Goal: Transaction & Acquisition: Purchase product/service

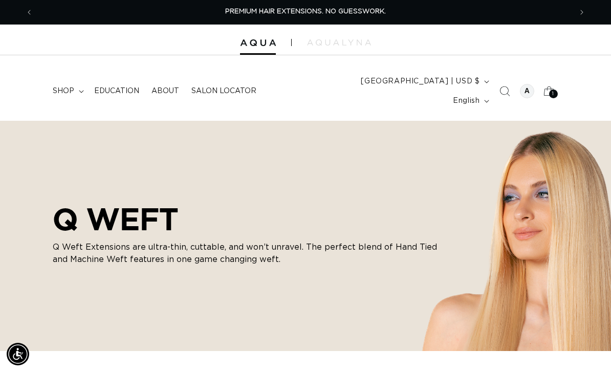
scroll to position [0, 539]
click at [550, 80] on icon at bounding box center [549, 91] width 23 height 23
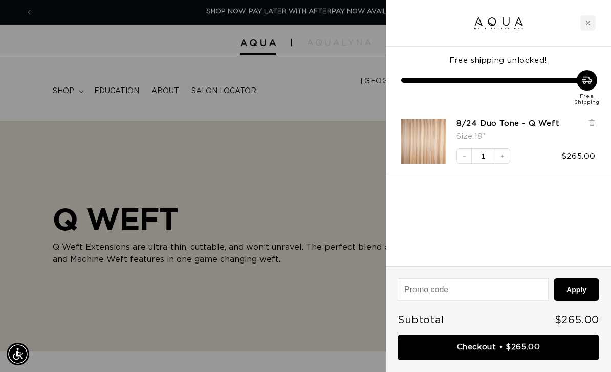
click at [122, 138] on div at bounding box center [305, 186] width 611 height 372
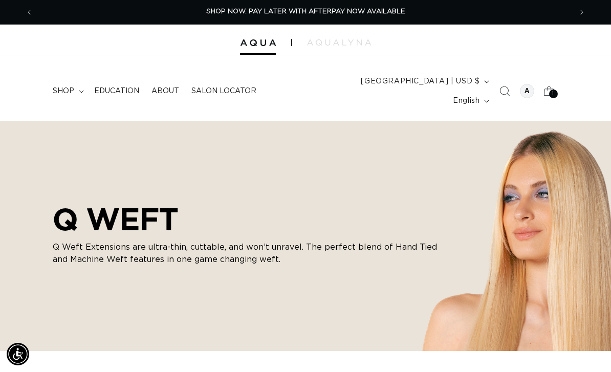
click at [74, 87] on span "shop" at bounding box center [64, 91] width 22 height 9
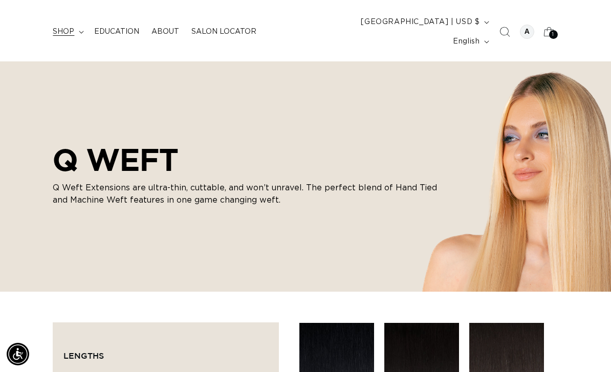
scroll to position [0, 0]
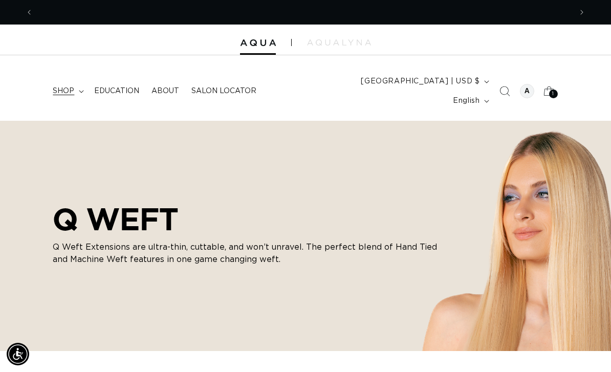
click at [78, 80] on summary "shop" at bounding box center [67, 91] width 41 height 22
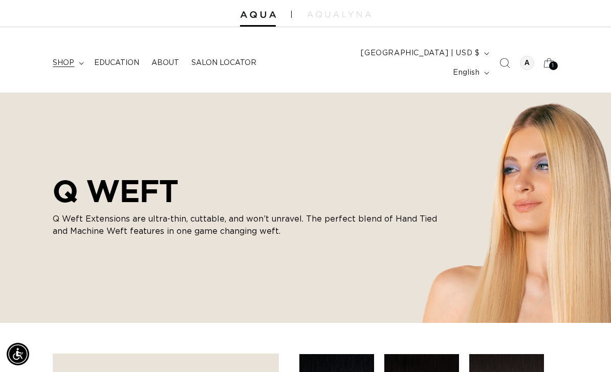
scroll to position [0, 1078]
click at [74, 58] on span "shop" at bounding box center [64, 62] width 22 height 9
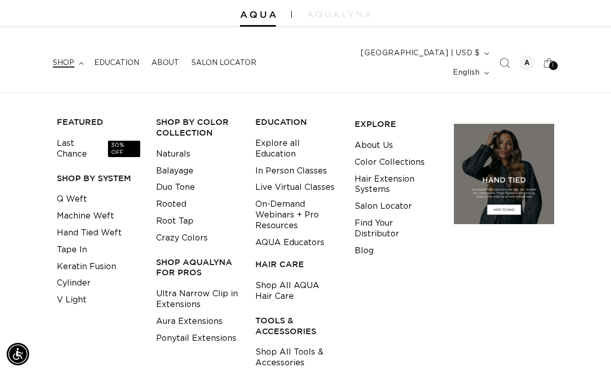
scroll to position [0, 0]
click at [285, 346] on link "Shop All Tools & Accessories" at bounding box center [297, 358] width 83 height 28
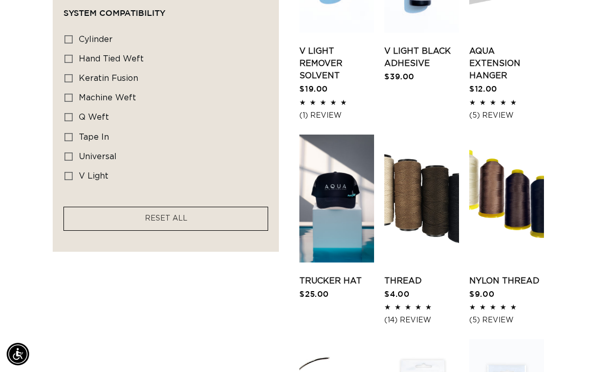
scroll to position [0, 1078]
click at [563, 182] on div "Filter: Availability (0) Availability In stock In stock (40 products) Out of st…" at bounding box center [305, 358] width 611 height 1342
click at [509, 275] on link "Nylon Thread" at bounding box center [507, 281] width 75 height 12
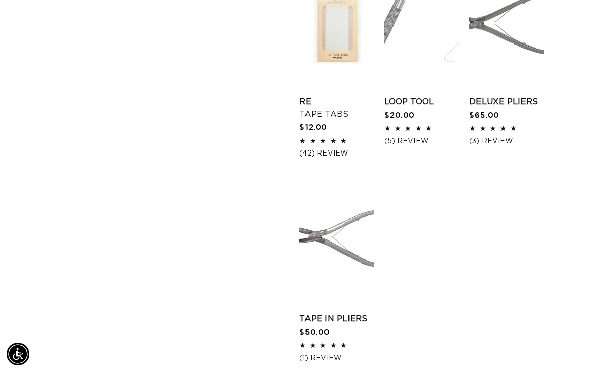
scroll to position [1409, 0]
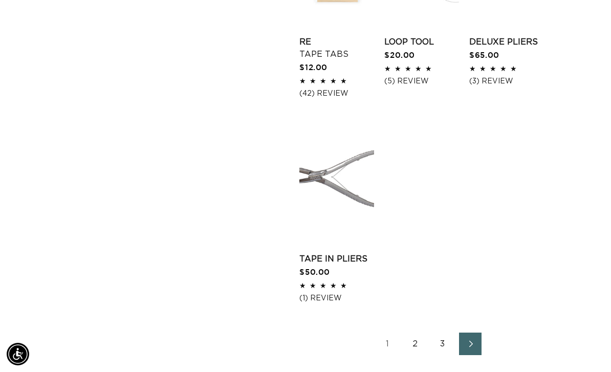
click at [480, 333] on link "Next page" at bounding box center [470, 344] width 23 height 23
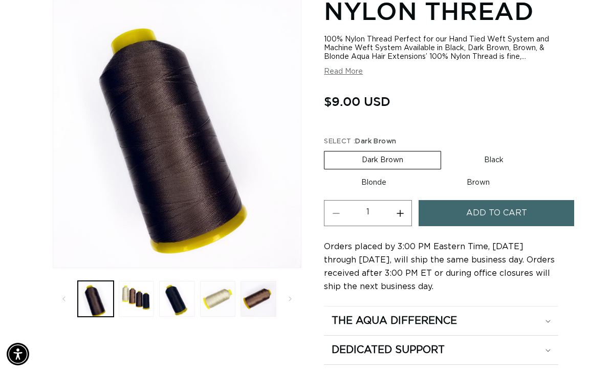
scroll to position [0, 539]
click at [500, 174] on label "Brown Variant sold out or unavailable" at bounding box center [479, 182] width 98 height 17
click at [430, 172] on input "Brown Variant sold out or unavailable" at bounding box center [429, 172] width 1 height 1
radio input "true"
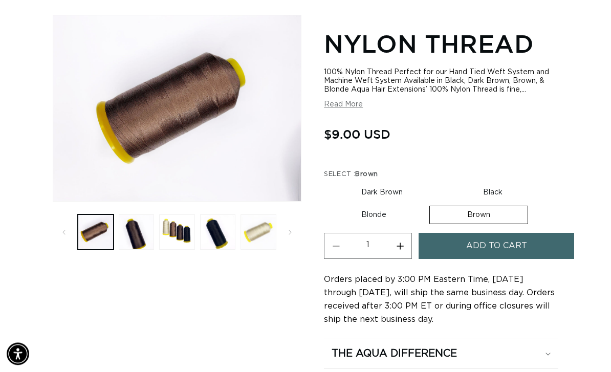
scroll to position [140, 0]
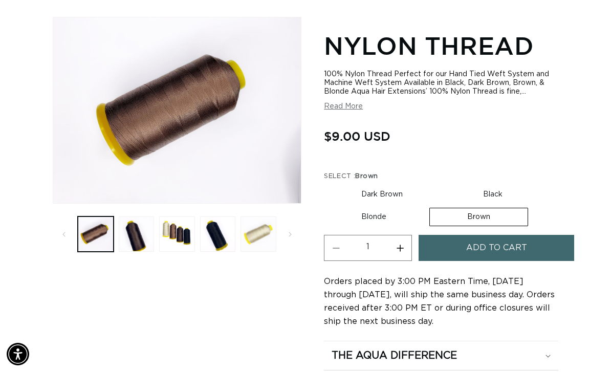
click at [553, 235] on button "Add to cart" at bounding box center [497, 248] width 156 height 26
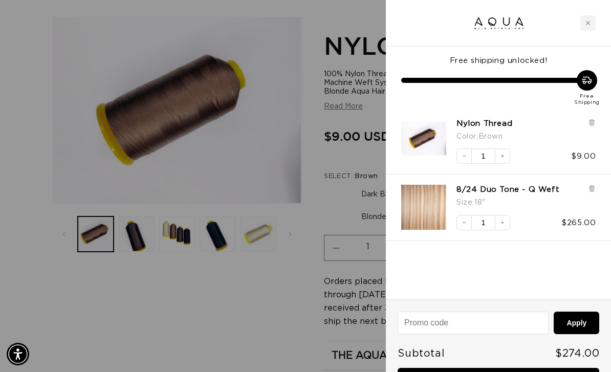
scroll to position [0, 0]
click at [258, 280] on div at bounding box center [305, 186] width 611 height 372
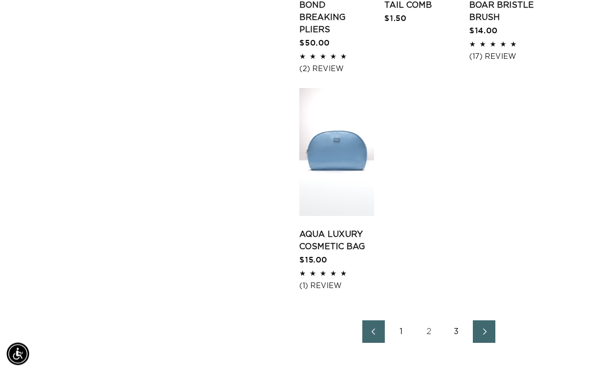
scroll to position [1483, 0]
click at [487, 326] on span "Next page" at bounding box center [484, 332] width 7 height 12
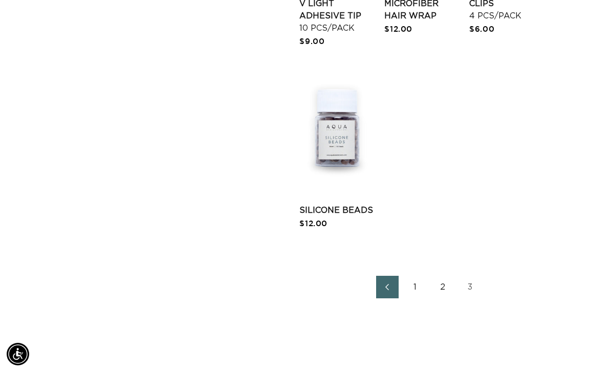
scroll to position [1042, 0]
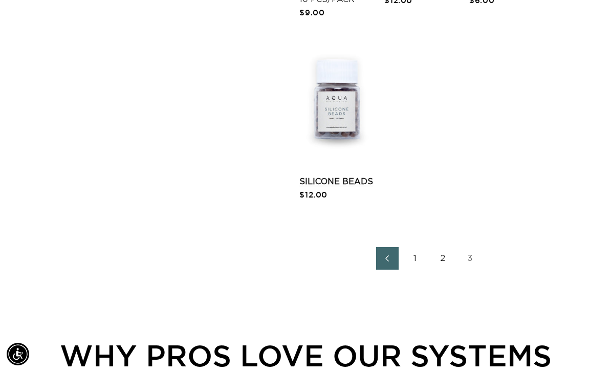
click at [335, 176] on link "Silicone Beads" at bounding box center [337, 182] width 75 height 12
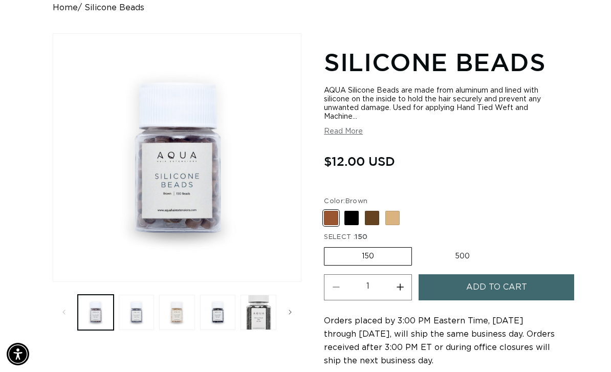
scroll to position [0, 539]
click at [540, 274] on button "Add to cart" at bounding box center [497, 287] width 156 height 26
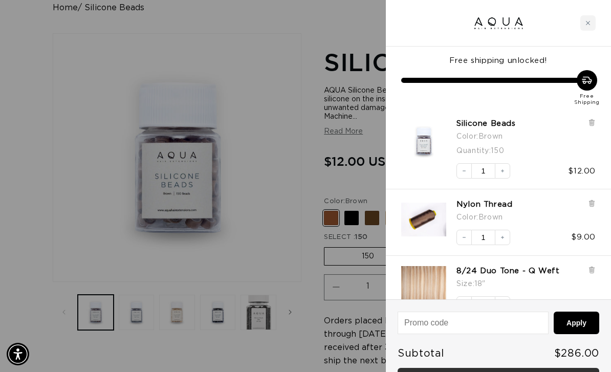
scroll to position [0, 1078]
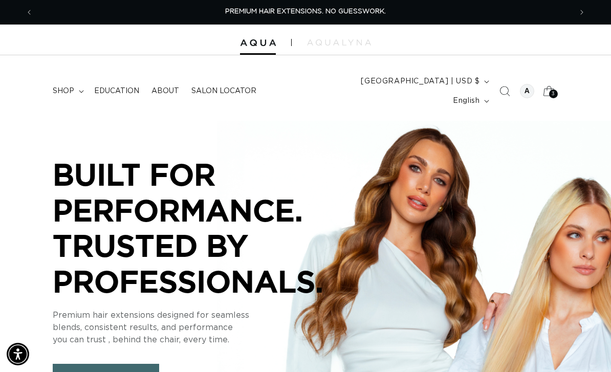
click at [548, 79] on icon at bounding box center [549, 91] width 24 height 24
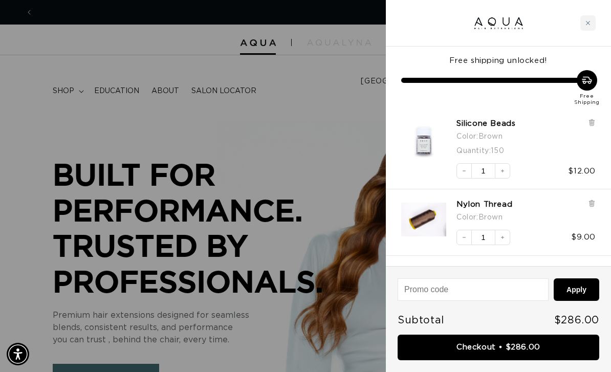
click at [331, 117] on div at bounding box center [305, 186] width 611 height 372
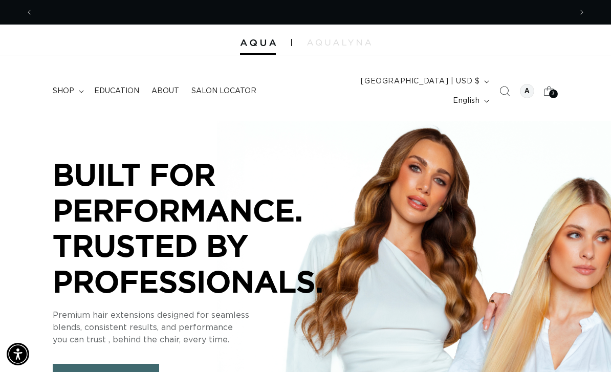
scroll to position [0, 539]
click at [60, 87] on span "shop" at bounding box center [64, 91] width 22 height 9
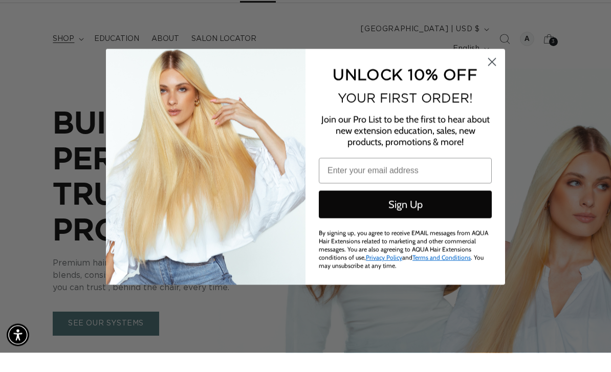
scroll to position [0, 1078]
click at [496, 73] on circle "Close dialog" at bounding box center [492, 81] width 17 height 17
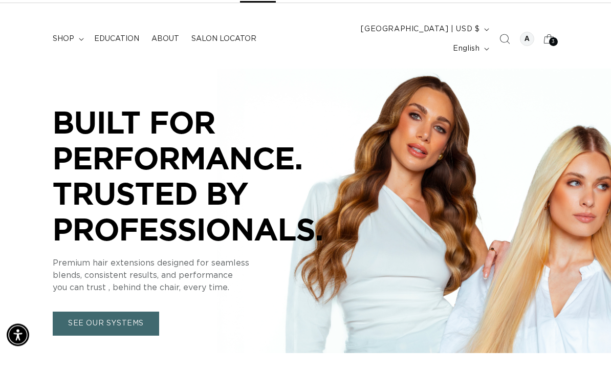
scroll to position [52, 0]
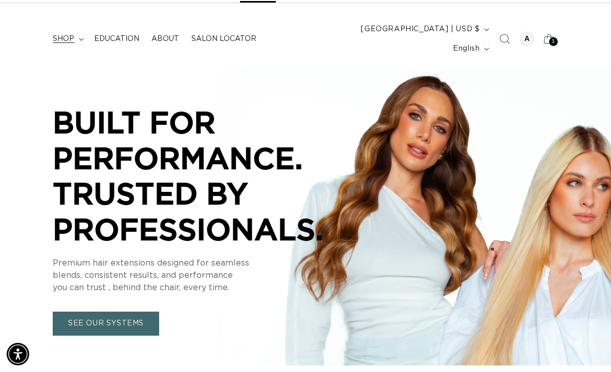
click at [65, 34] on span "shop" at bounding box center [64, 38] width 22 height 9
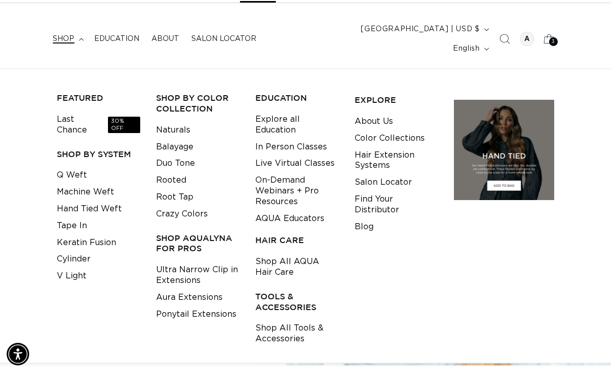
scroll to position [0, 0]
click at [311, 155] on link "Live Virtual Classes" at bounding box center [295, 163] width 79 height 17
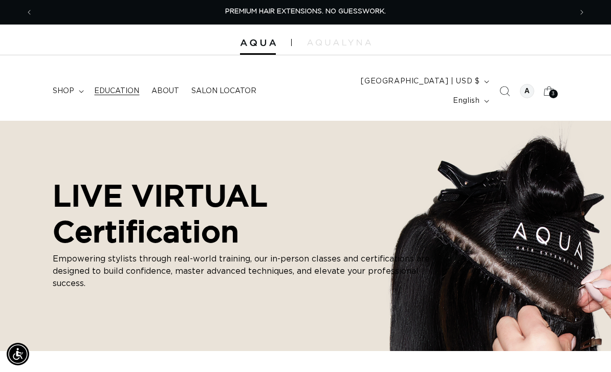
click at [126, 80] on link "Education" at bounding box center [116, 91] width 57 height 22
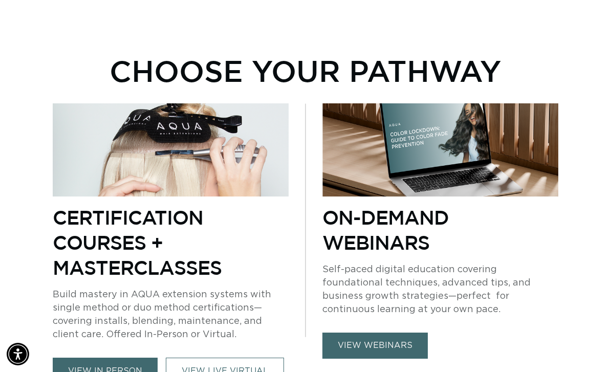
scroll to position [0, 539]
click at [383, 333] on link "view webinars" at bounding box center [375, 346] width 105 height 26
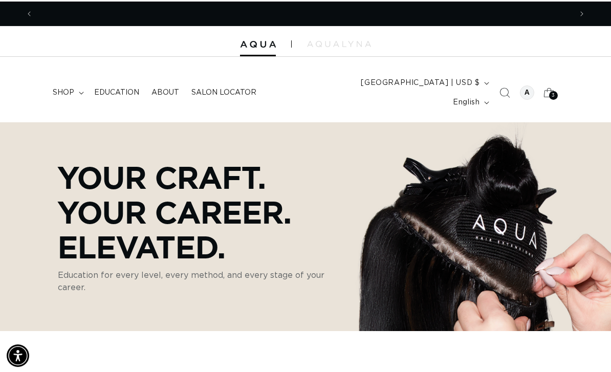
scroll to position [0, 1078]
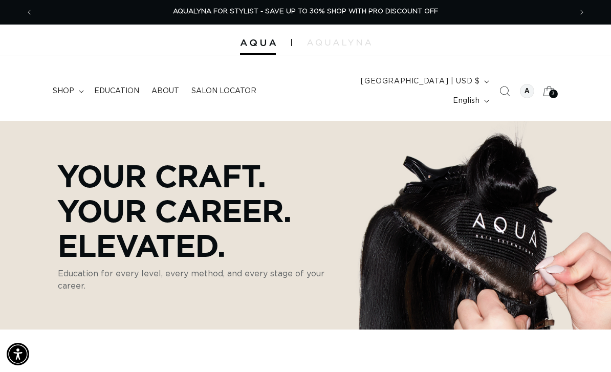
click at [548, 81] on icon at bounding box center [549, 91] width 24 height 24
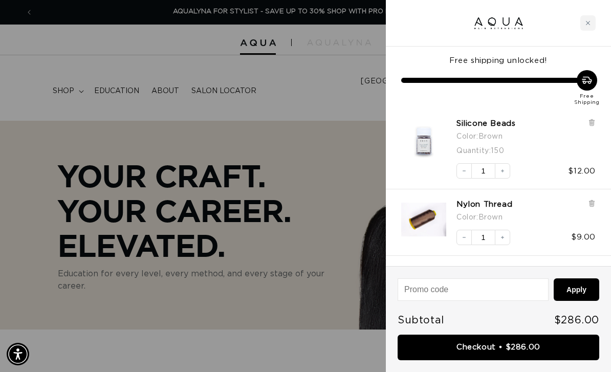
click at [311, 68] on div at bounding box center [305, 186] width 611 height 372
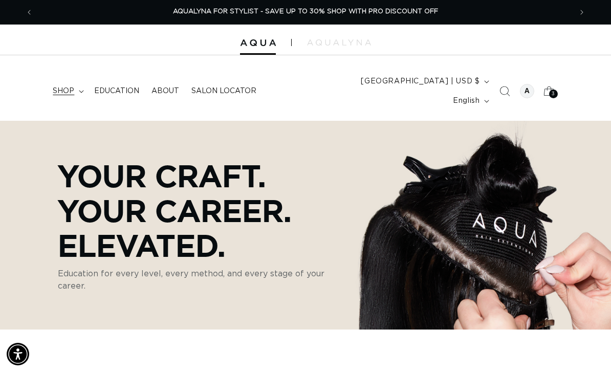
click at [74, 87] on span "shop" at bounding box center [64, 91] width 22 height 9
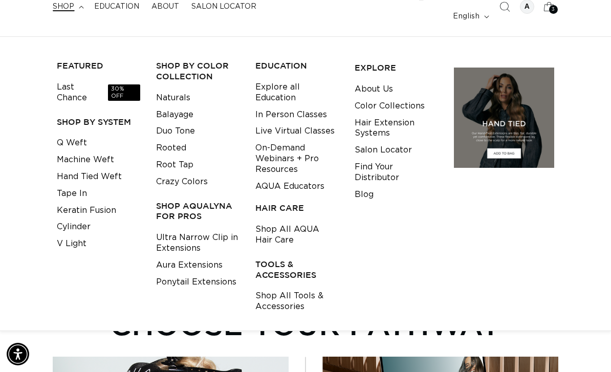
scroll to position [0, 539]
click at [278, 288] on link "Shop All Tools & Accessories" at bounding box center [297, 302] width 83 height 28
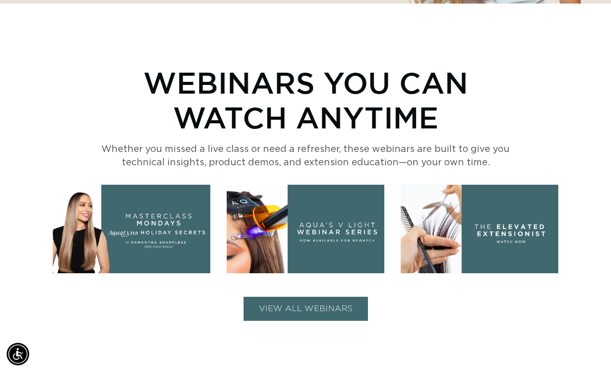
scroll to position [0, 1078]
click at [280, 218] on img at bounding box center [306, 229] width 158 height 89
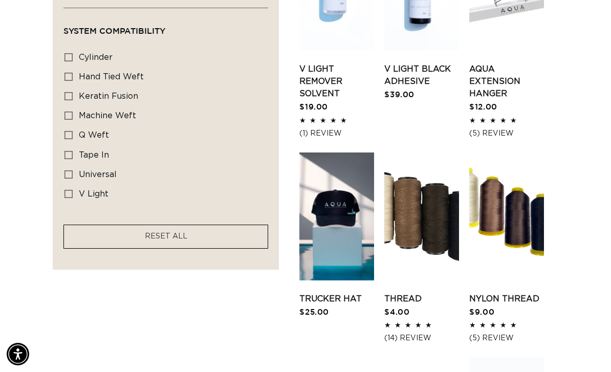
scroll to position [0, 539]
click at [343, 293] on link "Trucker Hat" at bounding box center [337, 299] width 75 height 12
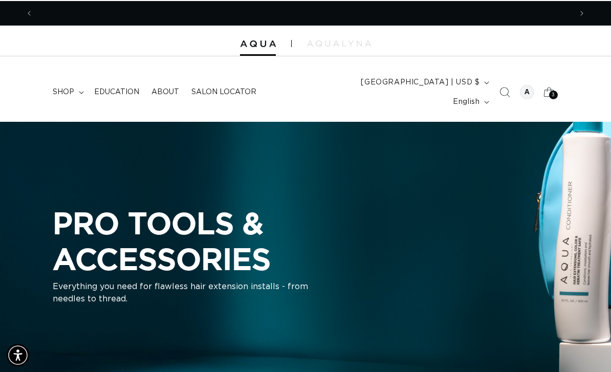
scroll to position [0, 1078]
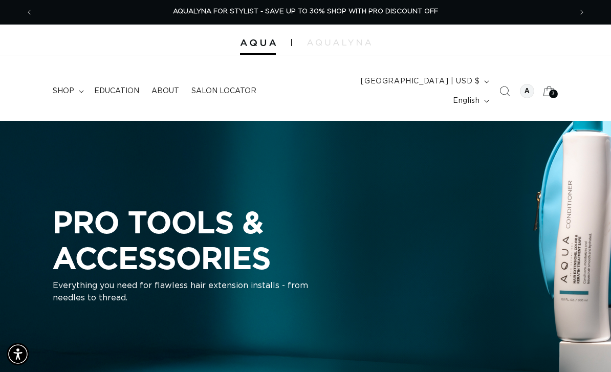
click at [552, 90] on span "3" at bounding box center [554, 94] width 4 height 9
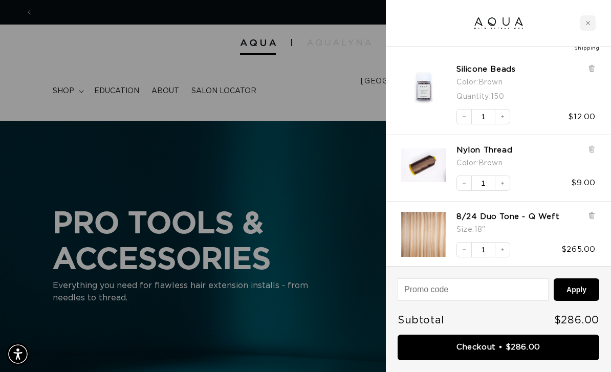
scroll to position [0, 0]
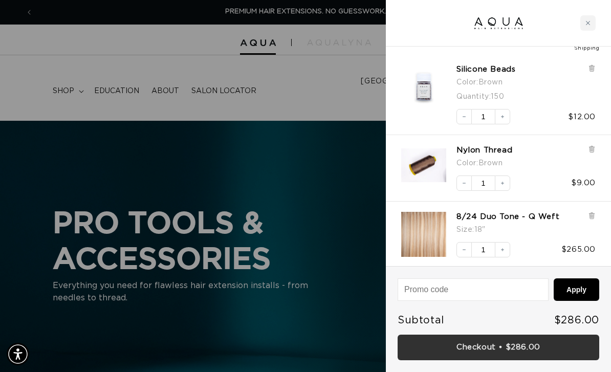
click at [540, 346] on link "Checkout • $286.00" at bounding box center [499, 348] width 202 height 26
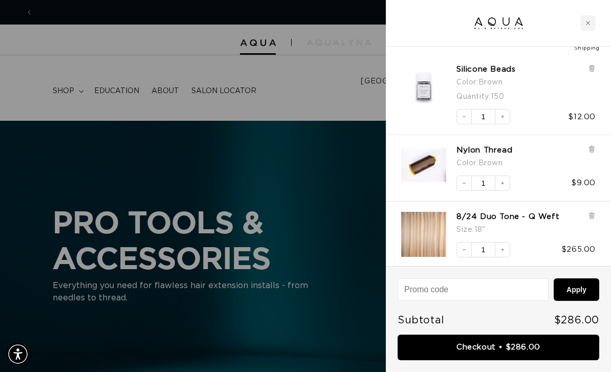
scroll to position [0, 539]
click at [256, 76] on div at bounding box center [305, 186] width 611 height 372
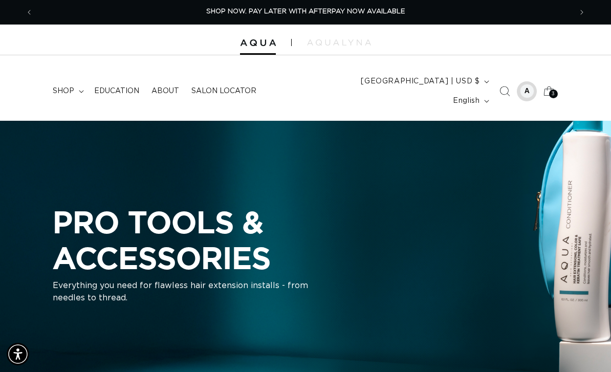
click at [524, 84] on div at bounding box center [527, 91] width 14 height 14
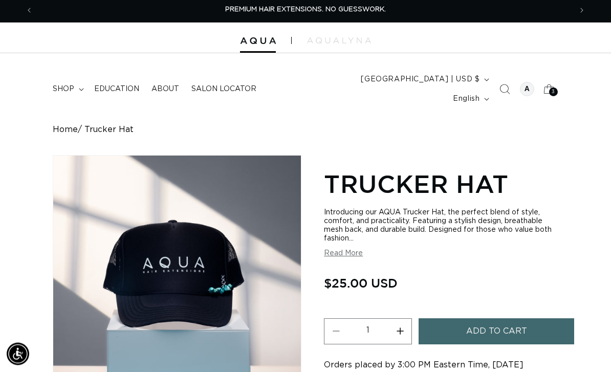
scroll to position [1, 0]
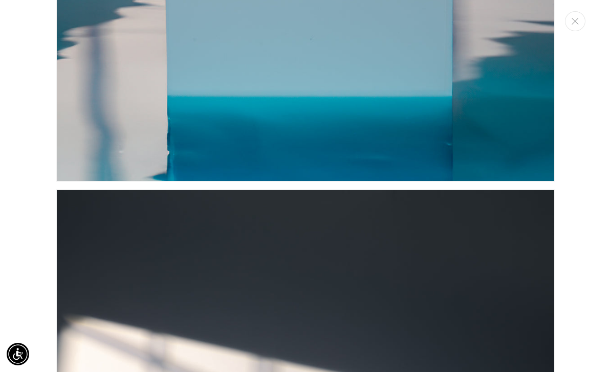
scroll to position [473, 0]
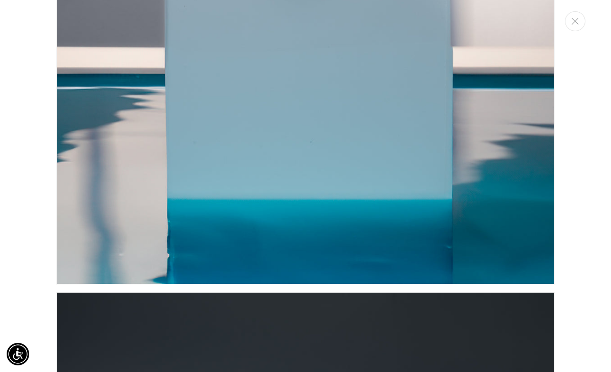
click at [578, 23] on icon "Close" at bounding box center [575, 21] width 7 height 7
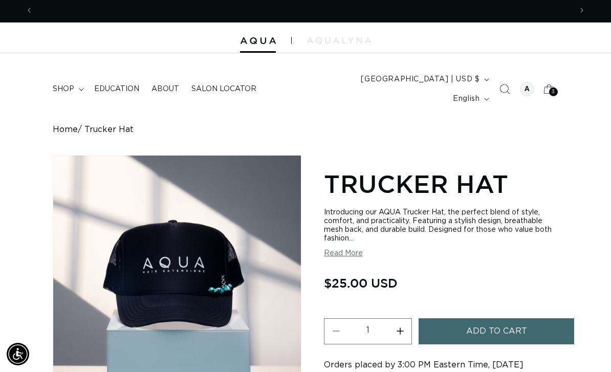
scroll to position [0, 0]
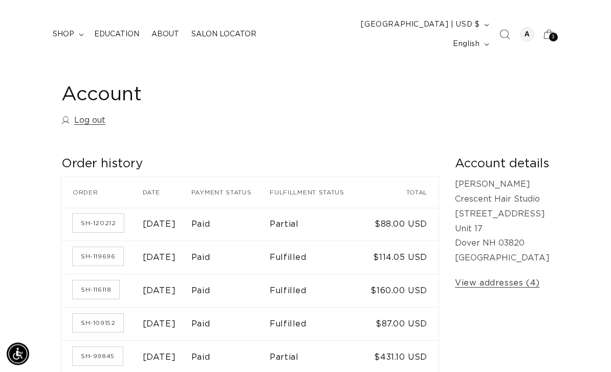
scroll to position [57, 0]
click at [516, 269] on div "Account details Ashley Occhipinti Crescent Hair Studio 44 Portland Avenue Unit …" at bounding box center [502, 265] width 95 height 218
click at [523, 278] on link "View addresses (4)" at bounding box center [497, 283] width 85 height 15
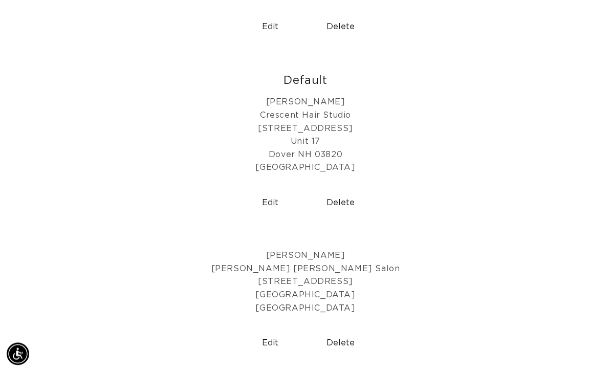
scroll to position [467, 0]
click at [340, 330] on button "Delete" at bounding box center [341, 343] width 62 height 26
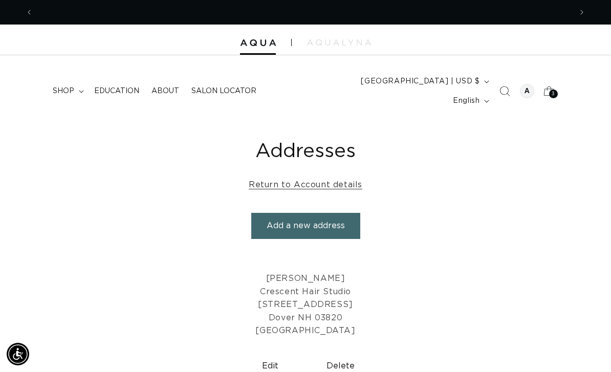
scroll to position [0, 539]
click at [518, 86] on div at bounding box center [527, 91] width 20 height 20
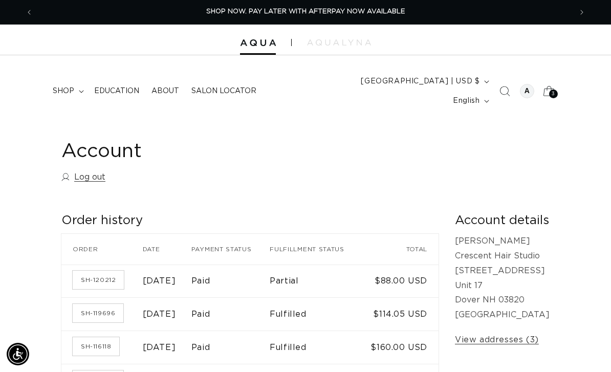
click at [552, 90] on div "3 3" at bounding box center [554, 94] width 9 height 9
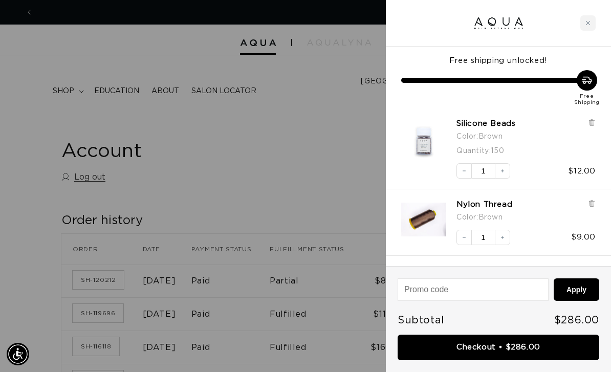
scroll to position [0, 1078]
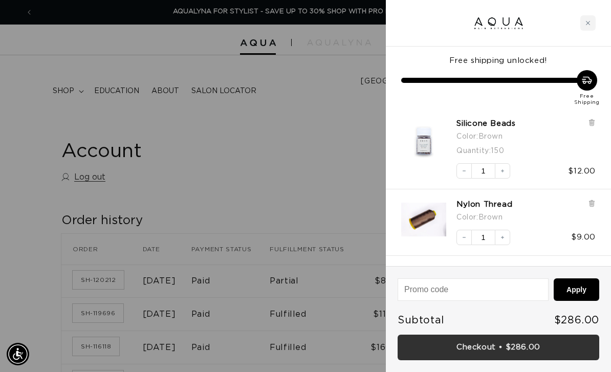
click at [555, 342] on link "Checkout • $286.00" at bounding box center [499, 348] width 202 height 26
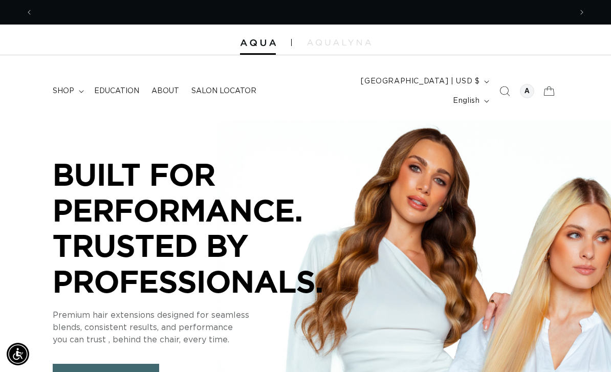
scroll to position [0, 539]
